Goal: Navigation & Orientation: Find specific page/section

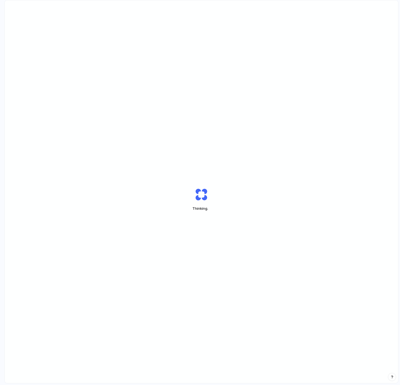
click at [143, 188] on div "Thinking ." at bounding box center [202, 199] width 138 height 41
click at [131, 172] on div "Capture failed Waiting for capture data from the Chrome Extension." at bounding box center [202, 199] width 394 height 398
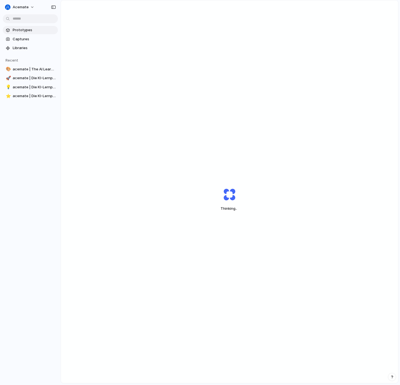
click at [21, 30] on span "Prototypes" at bounding box center [34, 30] width 43 height 6
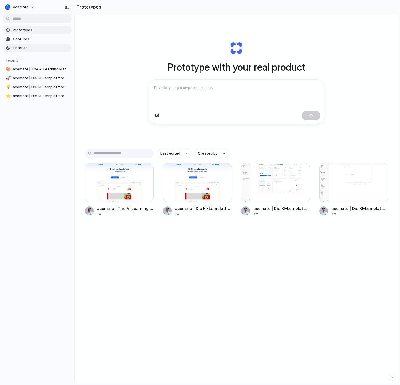
click at [18, 50] on span "Libraries" at bounding box center [41, 48] width 57 height 6
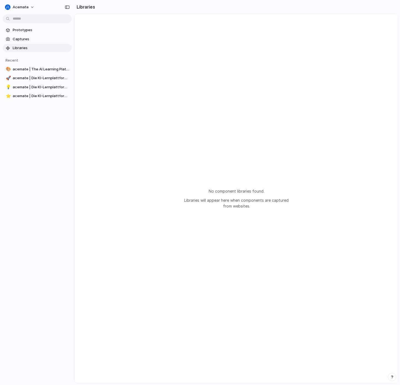
click at [32, 34] on section "Prototypes Captures Libraries" at bounding box center [37, 38] width 74 height 27
click at [28, 39] on span "Captures" at bounding box center [41, 39] width 57 height 6
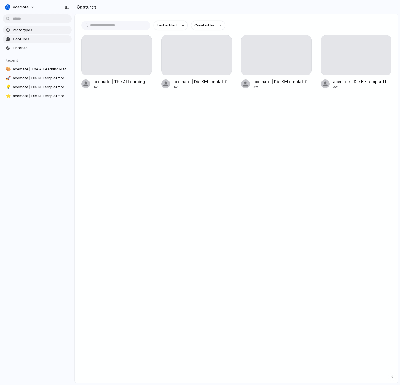
click at [30, 30] on span "Prototypes" at bounding box center [41, 30] width 57 height 6
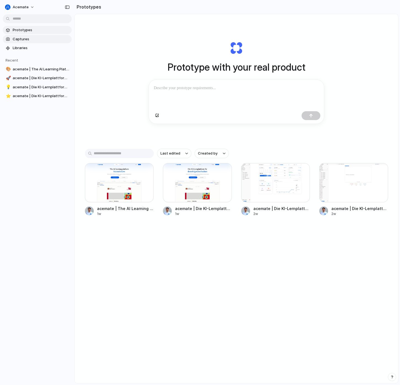
click at [25, 41] on span "Captures" at bounding box center [41, 39] width 57 height 6
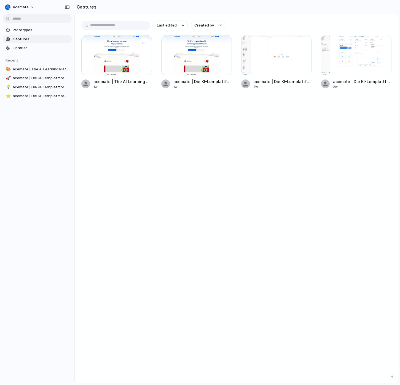
click at [118, 55] on div at bounding box center [116, 55] width 71 height 40
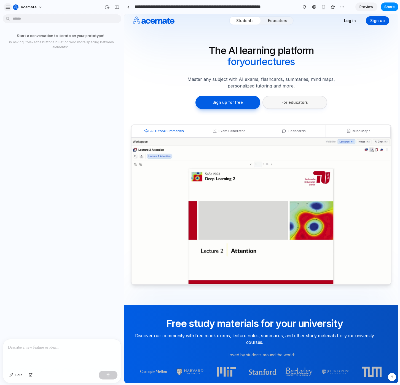
click at [7, 6] on div "button" at bounding box center [7, 7] width 5 height 5
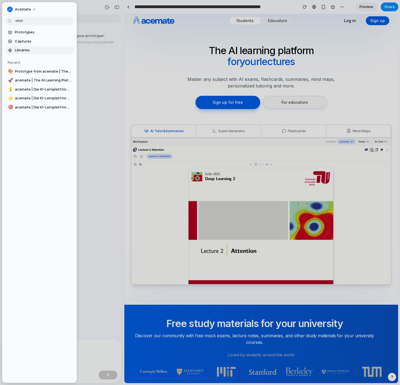
click at [24, 48] on span "Libraries" at bounding box center [43, 50] width 57 height 6
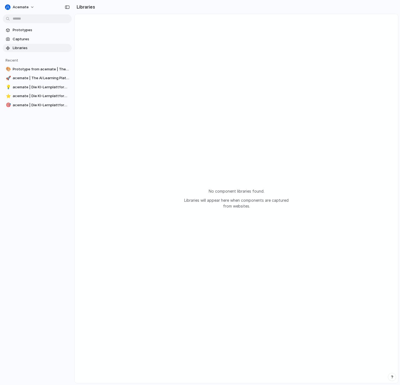
drag, startPoint x: 205, startPoint y: 180, endPoint x: 255, endPoint y: 234, distance: 73.9
click at [255, 234] on div "No component libraries found. Libraries will appear here when components are ca…" at bounding box center [236, 198] width 323 height 369
